Goal: Find specific page/section: Find specific page/section

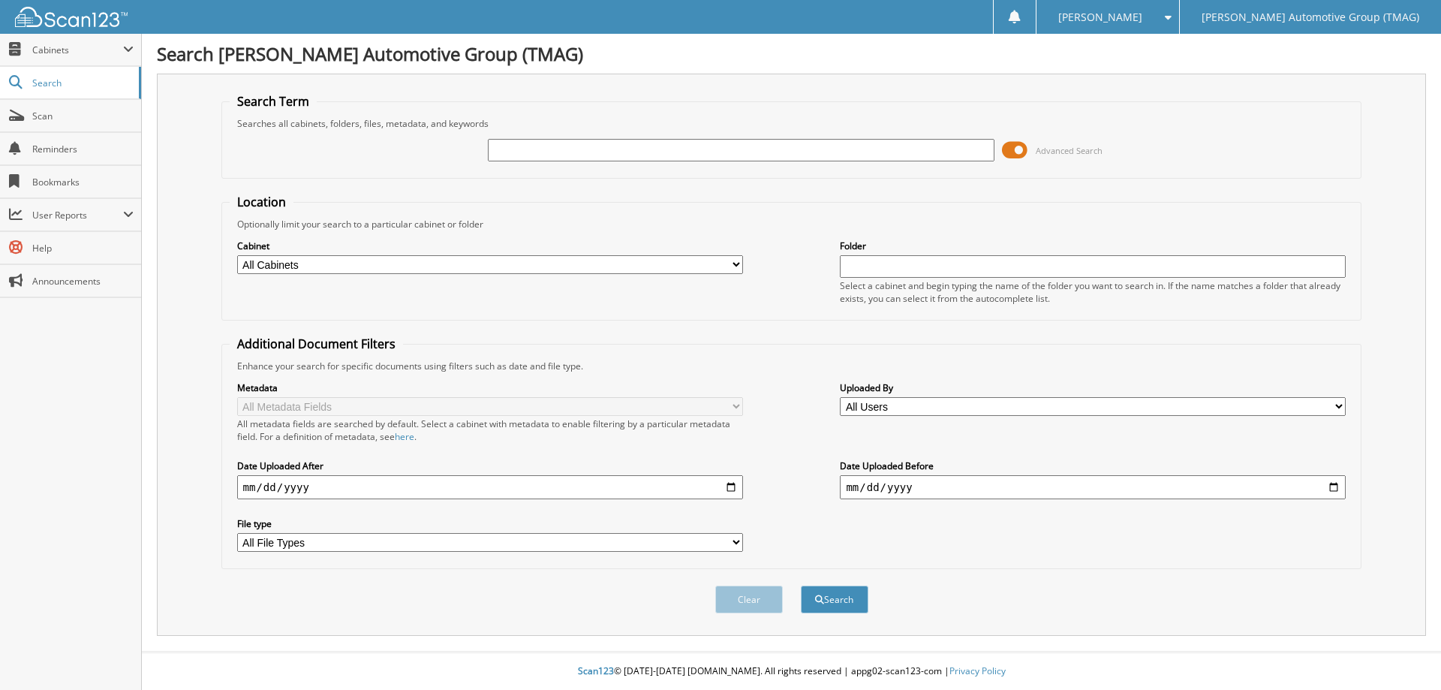
click at [555, 149] on input "text" at bounding box center [741, 150] width 506 height 23
type input "C26047"
click at [801, 585] on button "Search" at bounding box center [835, 599] width 68 height 28
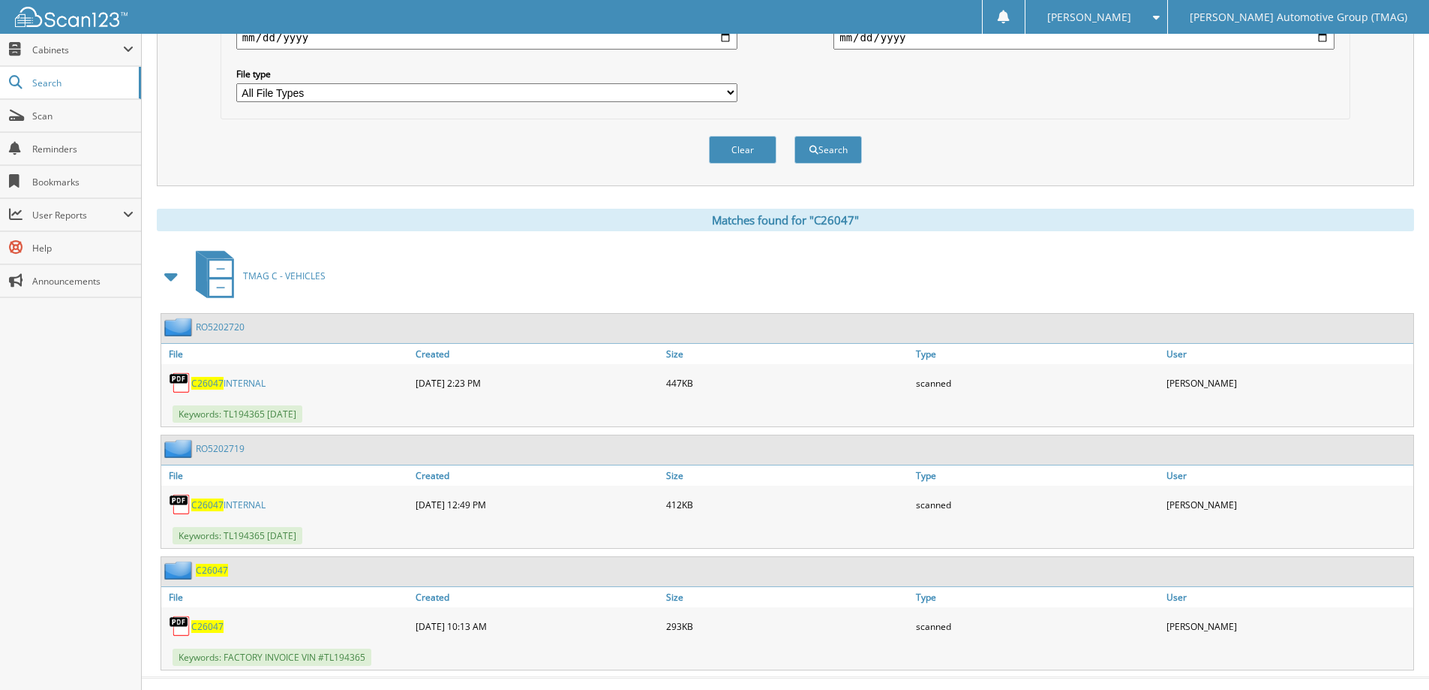
scroll to position [450, 0]
click at [218, 576] on div "C26047" at bounding box center [194, 569] width 67 height 19
click at [214, 573] on span "C26047" at bounding box center [212, 569] width 32 height 13
